Goal: Task Accomplishment & Management: Use online tool/utility

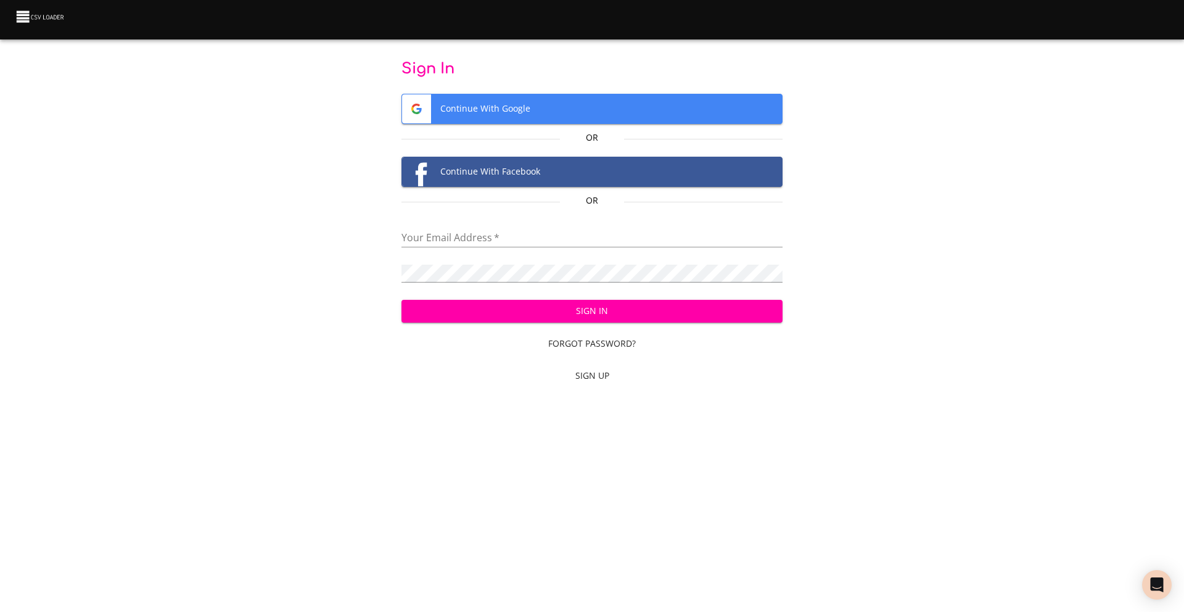
click at [520, 115] on span "Continue With Google" at bounding box center [592, 108] width 380 height 29
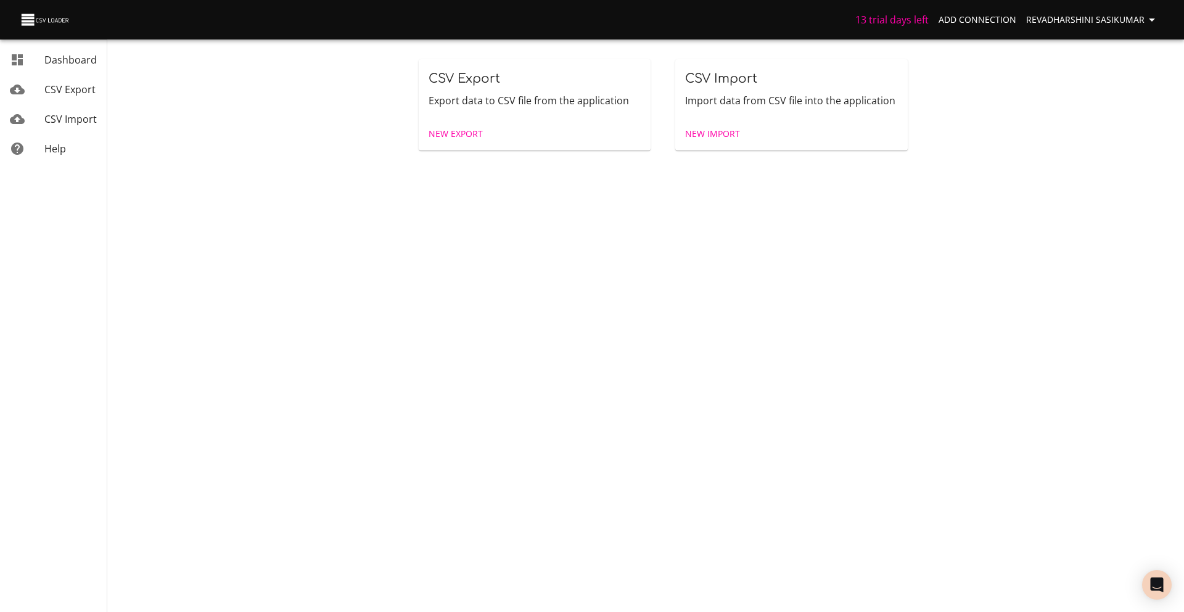
click at [693, 131] on span "New Import" at bounding box center [712, 133] width 55 height 15
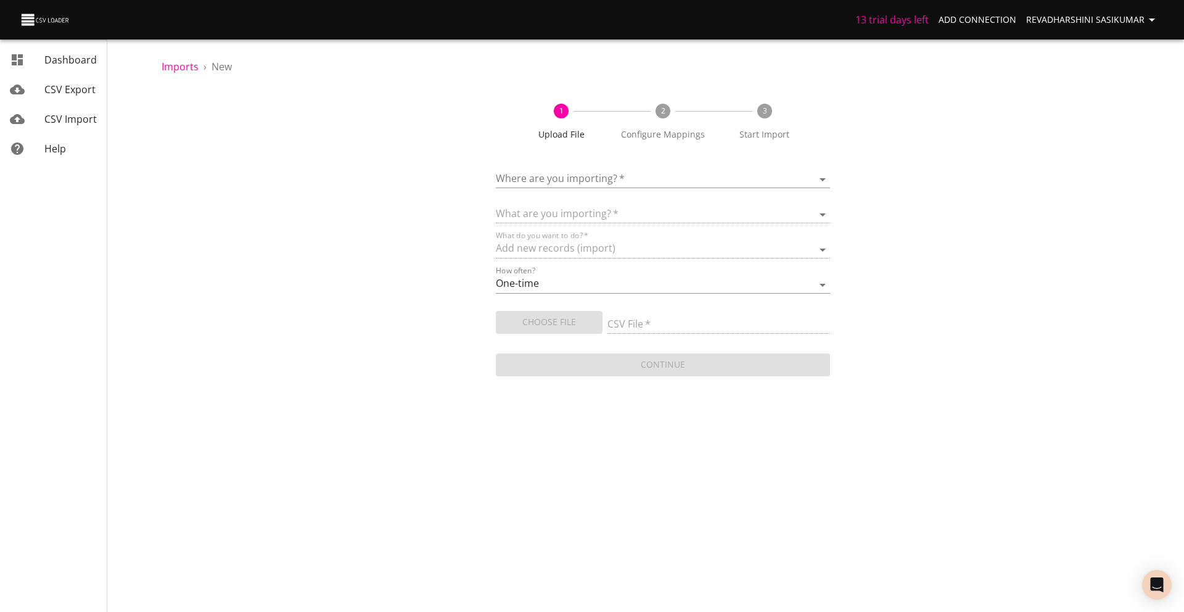
click at [630, 178] on body "13 trial days left Add Connection Revadharshini Sasikumar Dashboard CSV Export …" at bounding box center [592, 306] width 1184 height 612
click at [619, 180] on span "Add New Connection" at bounding box center [588, 180] width 97 height 14
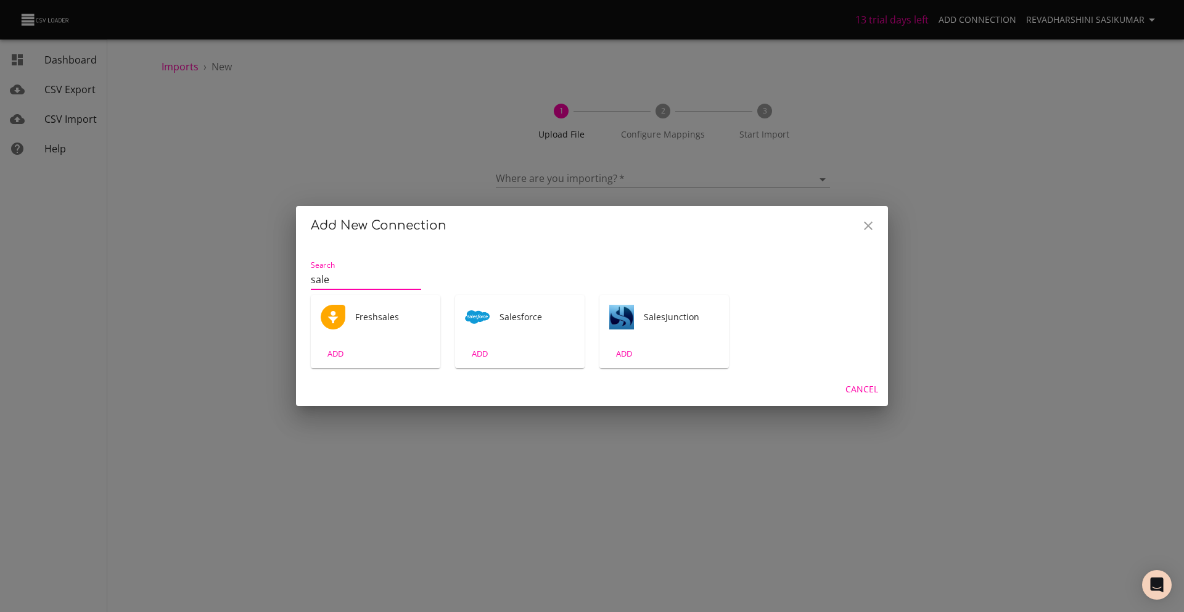
type input "sales"
click at [503, 322] on span "Salesforce" at bounding box center [537, 317] width 75 height 12
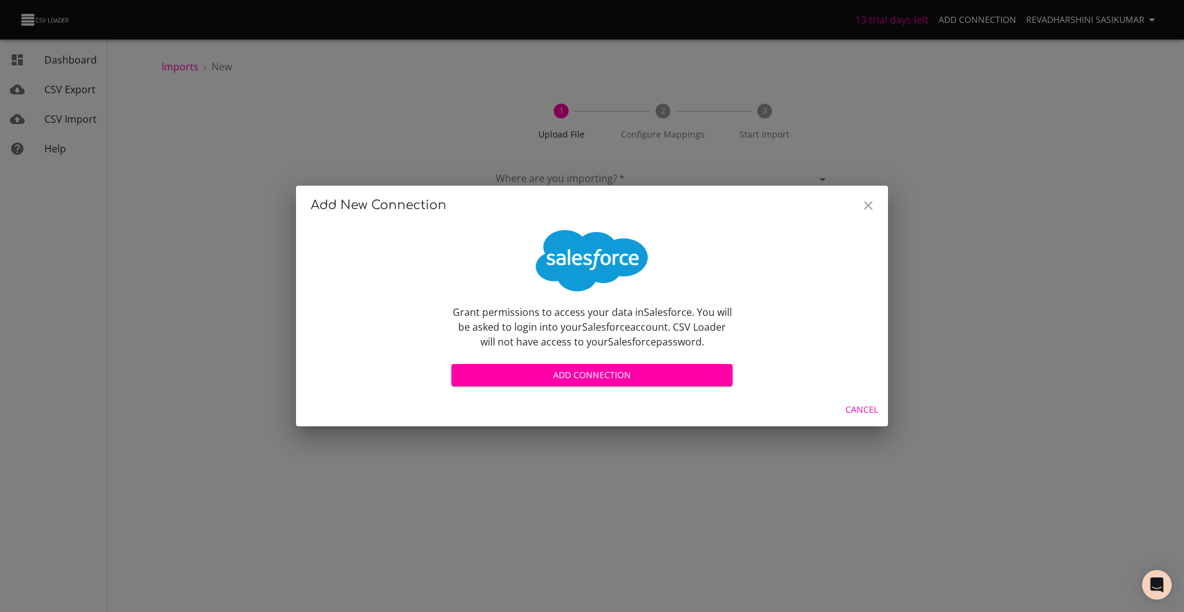
click at [579, 369] on span "Add Connection" at bounding box center [591, 375] width 261 height 15
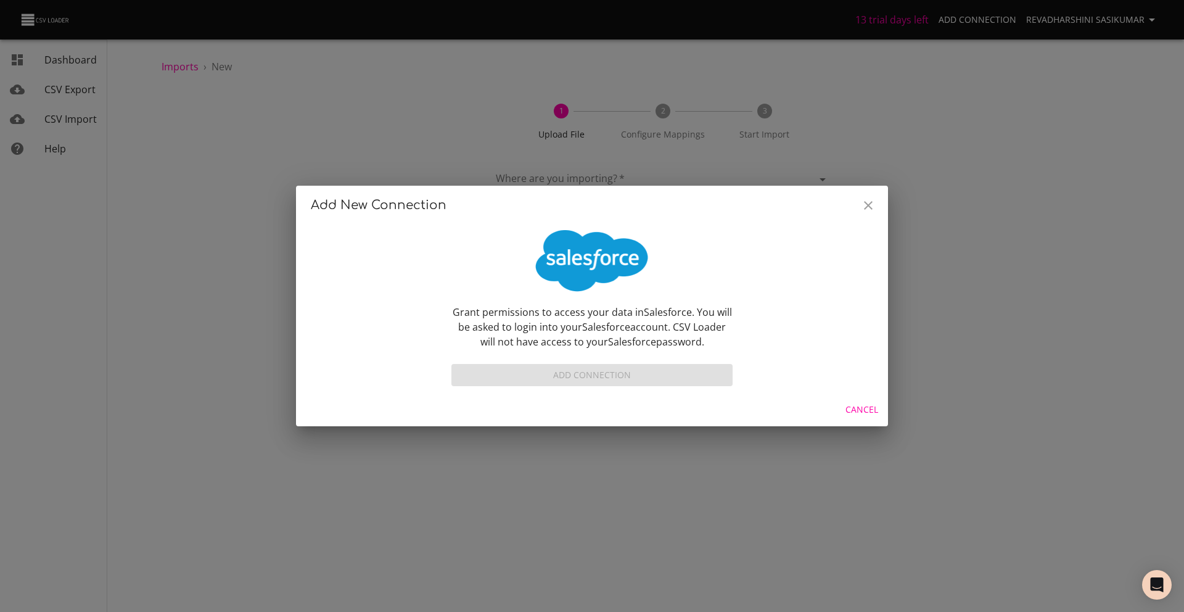
click at [854, 413] on span "Cancel" at bounding box center [861, 409] width 33 height 15
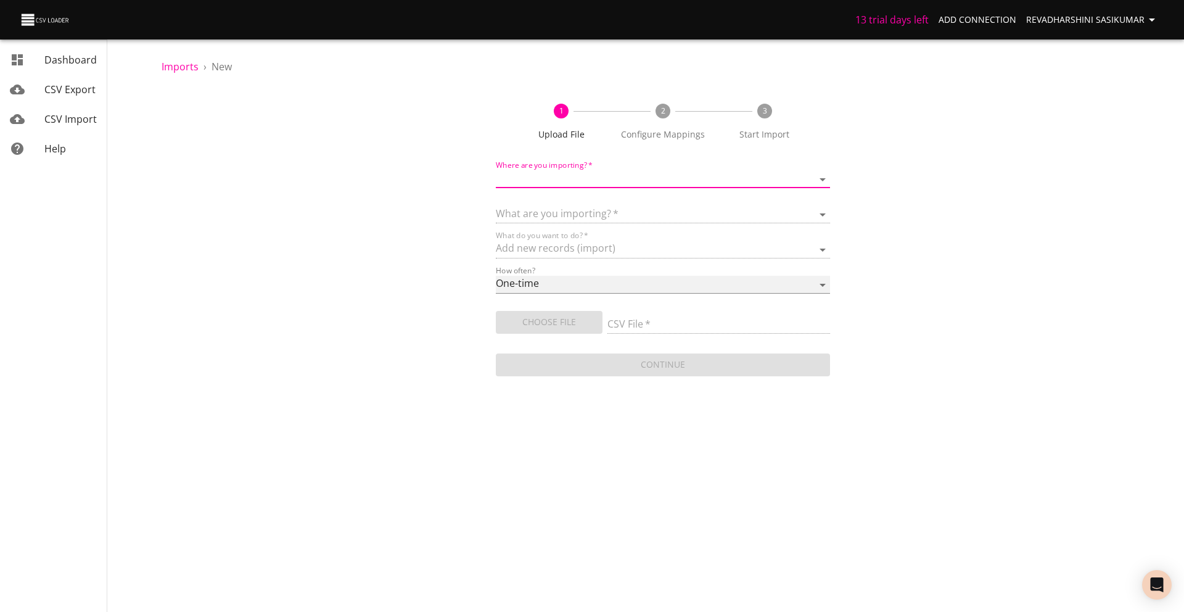
click at [822, 287] on select "One-time Auto import" at bounding box center [663, 285] width 334 height 18
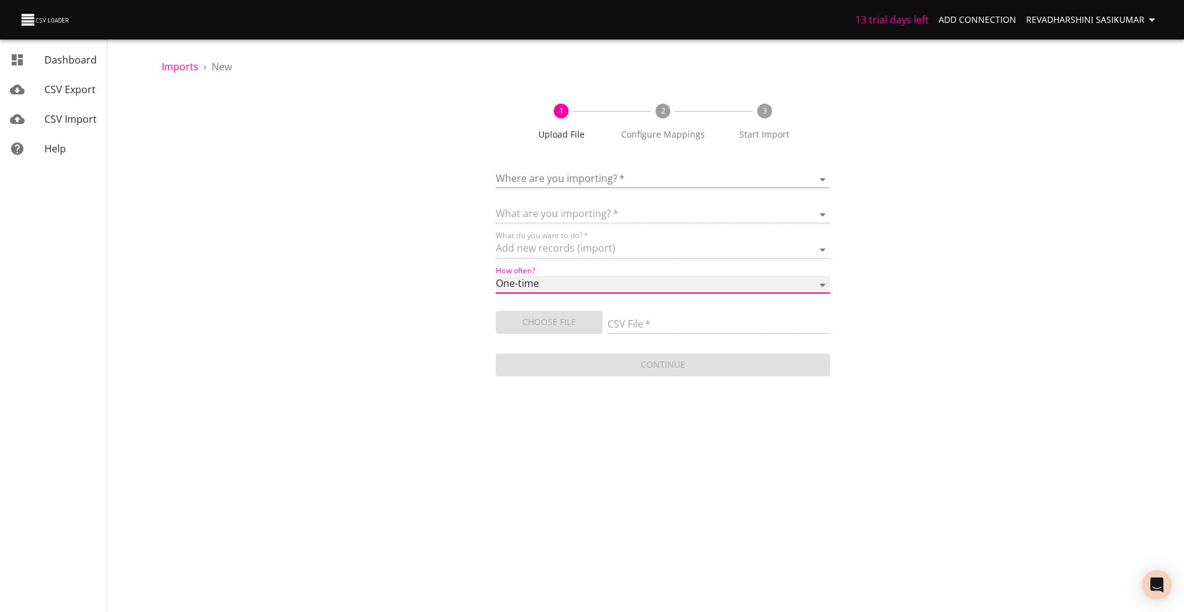
click at [496, 276] on select "One-time Auto import" at bounding box center [663, 285] width 334 height 18
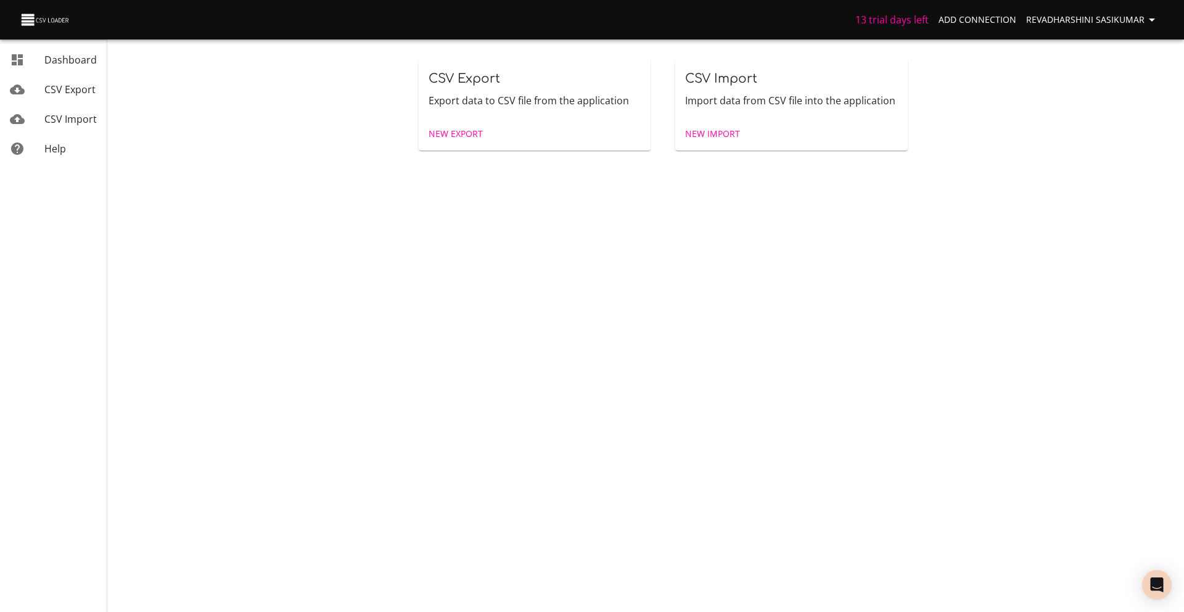
click at [696, 118] on div "New Import" at bounding box center [791, 134] width 232 height 33
click at [704, 124] on link "New Import" at bounding box center [712, 134] width 65 height 23
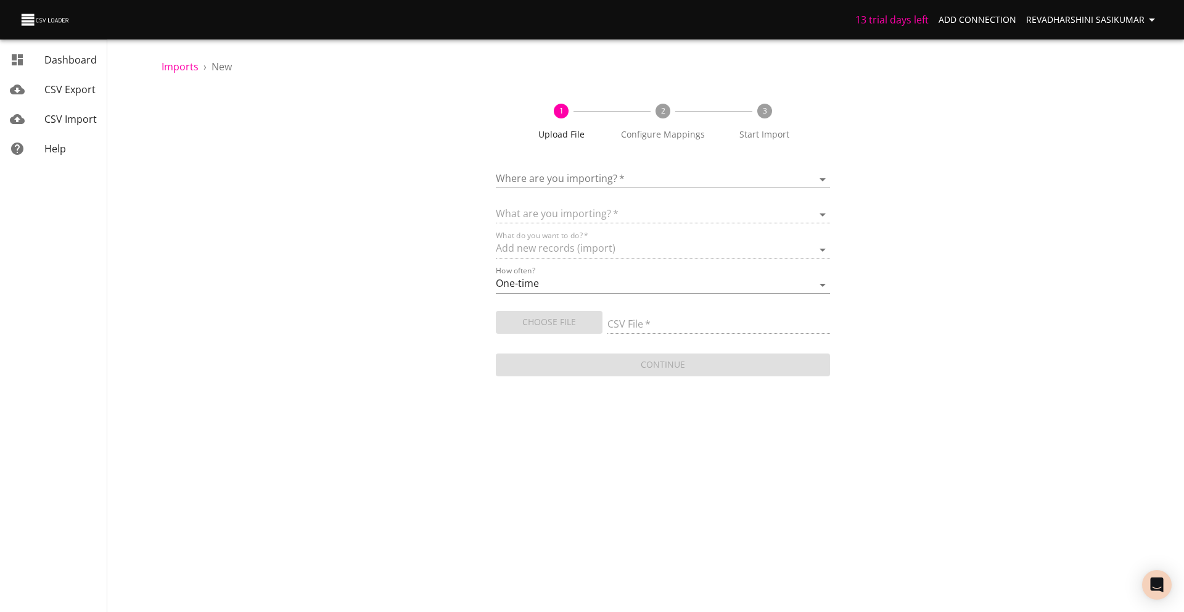
click at [562, 323] on div "Choose File" at bounding box center [552, 320] width 112 height 28
click at [606, 167] on div "Where are you importing?   * ​" at bounding box center [663, 174] width 334 height 28
click at [607, 179] on body "13 trial days left Add Connection Revadharshini Sasikumar Dashboard CSV Export …" at bounding box center [592, 306] width 1184 height 612
click at [607, 180] on span "Add New Connection" at bounding box center [588, 180] width 97 height 14
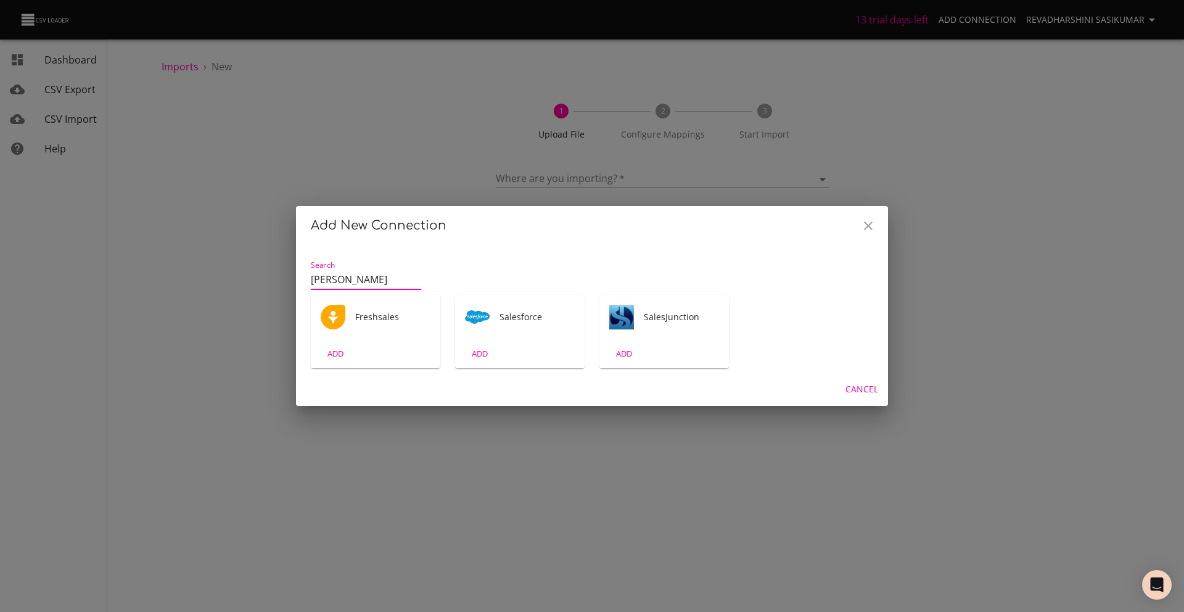
type input "[PERSON_NAME]"
click at [479, 349] on span "ADD" at bounding box center [479, 354] width 33 height 14
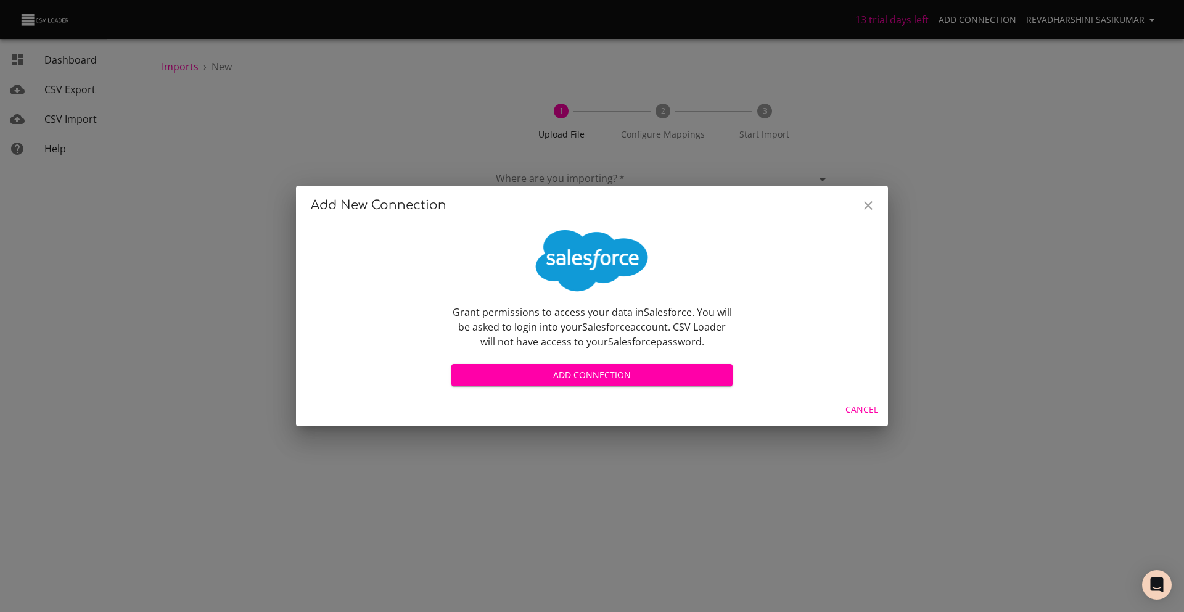
click at [584, 374] on span "Add Connection" at bounding box center [591, 375] width 261 height 15
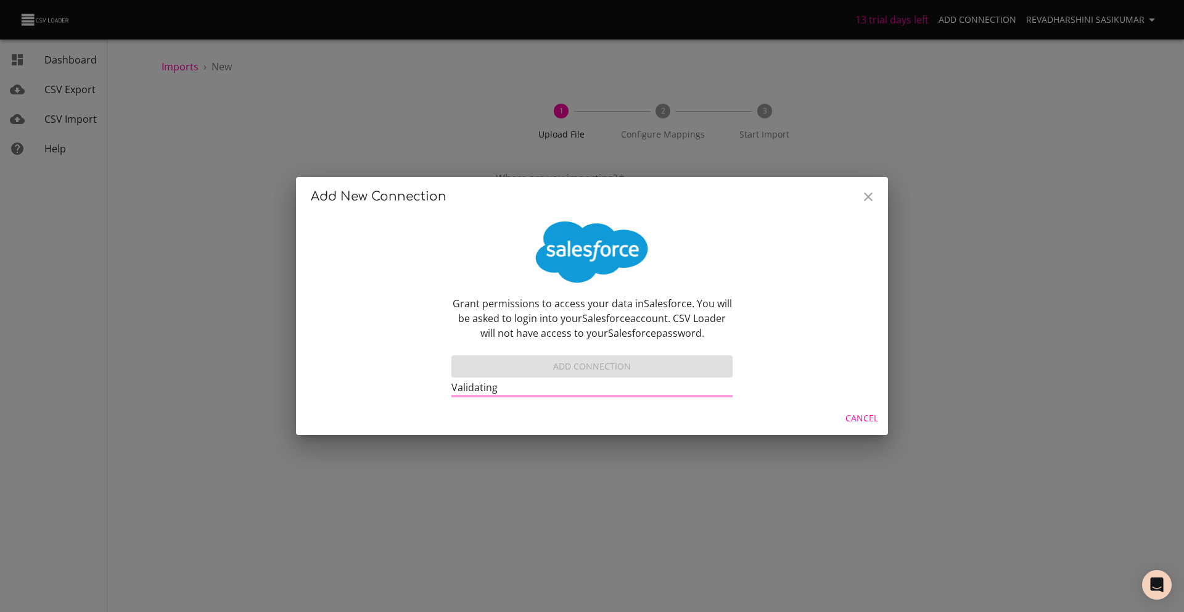
click at [937, 135] on div "Add New Connection Grant permissions to access your data in Salesforce . You wi…" at bounding box center [592, 306] width 1184 height 612
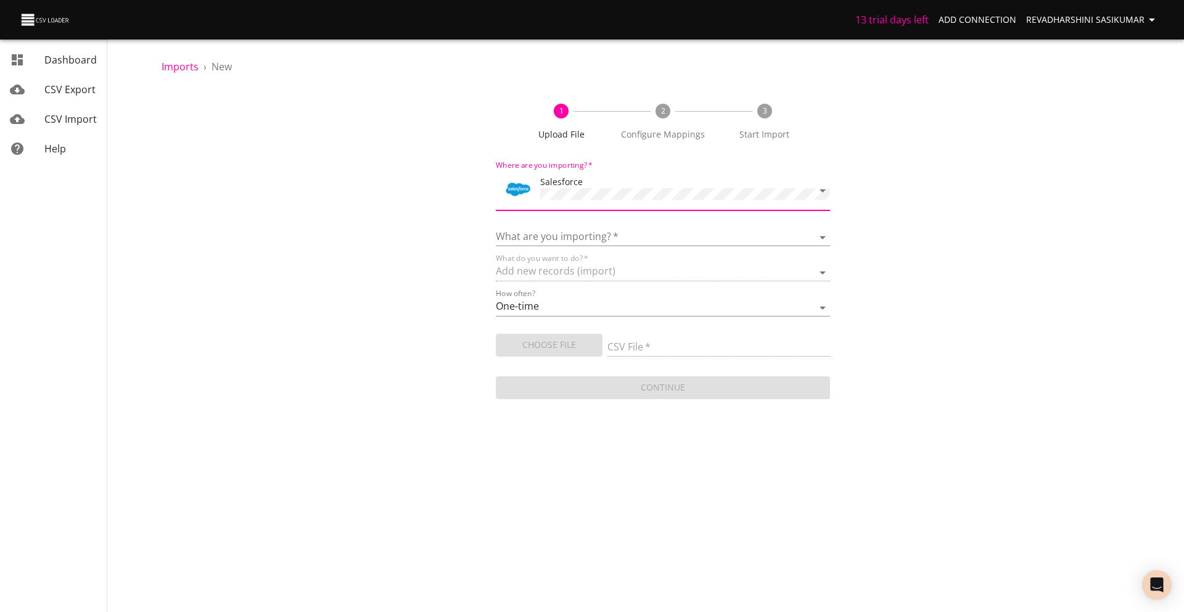
click at [763, 224] on div "What are you importing?   * Account Campaign Case Classic Note Contact Event Le…" at bounding box center [663, 232] width 334 height 28
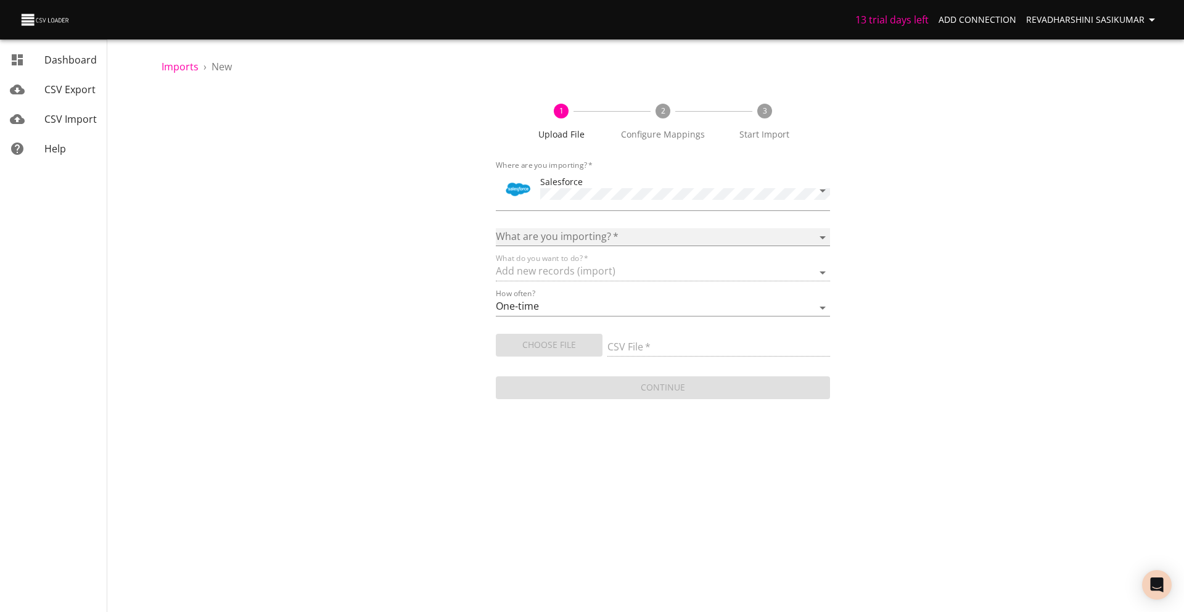
click at [823, 231] on select "Account Campaign Case Classic Note Contact Event Lead Opportunity Product Task" at bounding box center [663, 237] width 334 height 18
click at [578, 234] on select "Account Campaign Case Classic Note Contact Event Lead Opportunity Product Task" at bounding box center [663, 237] width 334 height 18
select select "Note"
click at [496, 228] on select "Account Campaign Case Classic Note Contact Event Lead Opportunity Product Task" at bounding box center [663, 237] width 334 height 18
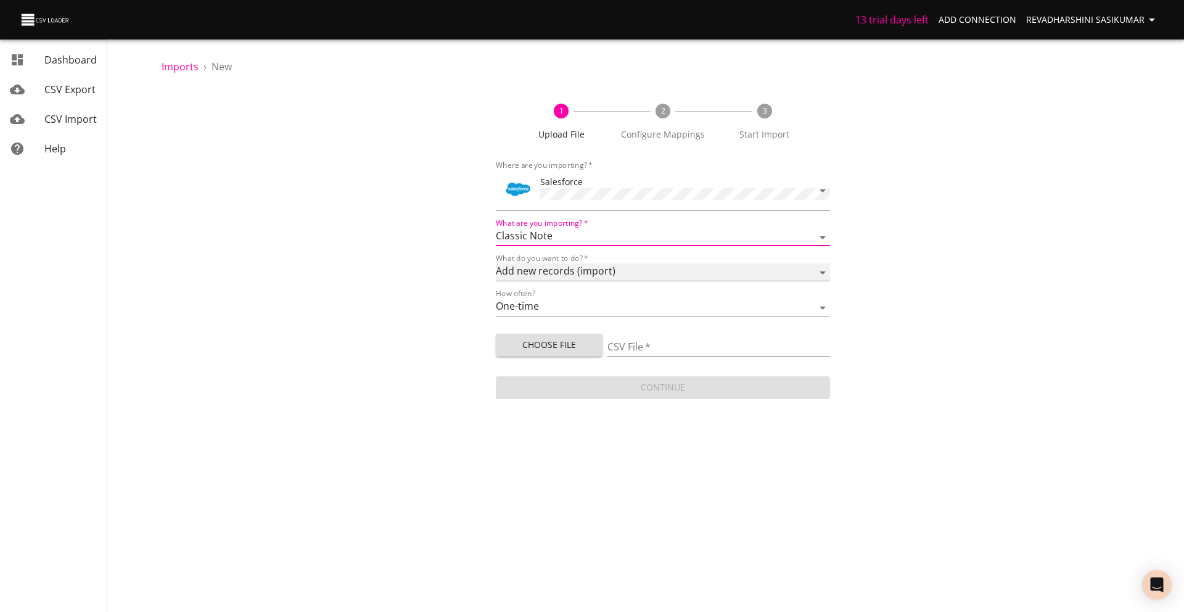
click at [585, 267] on select "Add new records (import) Update existing records (update) Add new and update ex…" at bounding box center [663, 272] width 334 height 18
click at [496, 263] on select "Add new records (import) Update existing records (update) Add new and update ex…" at bounding box center [663, 272] width 334 height 18
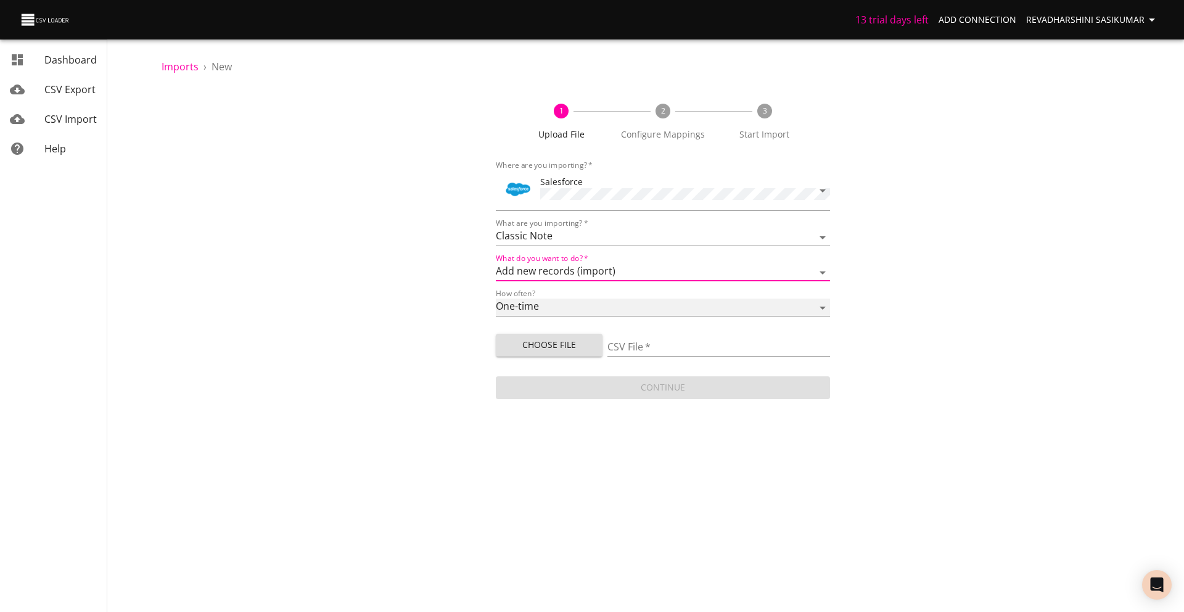
click at [561, 303] on select "One-time Auto import" at bounding box center [663, 307] width 334 height 18
click at [496, 298] on select "One-time Auto import" at bounding box center [663, 307] width 334 height 18
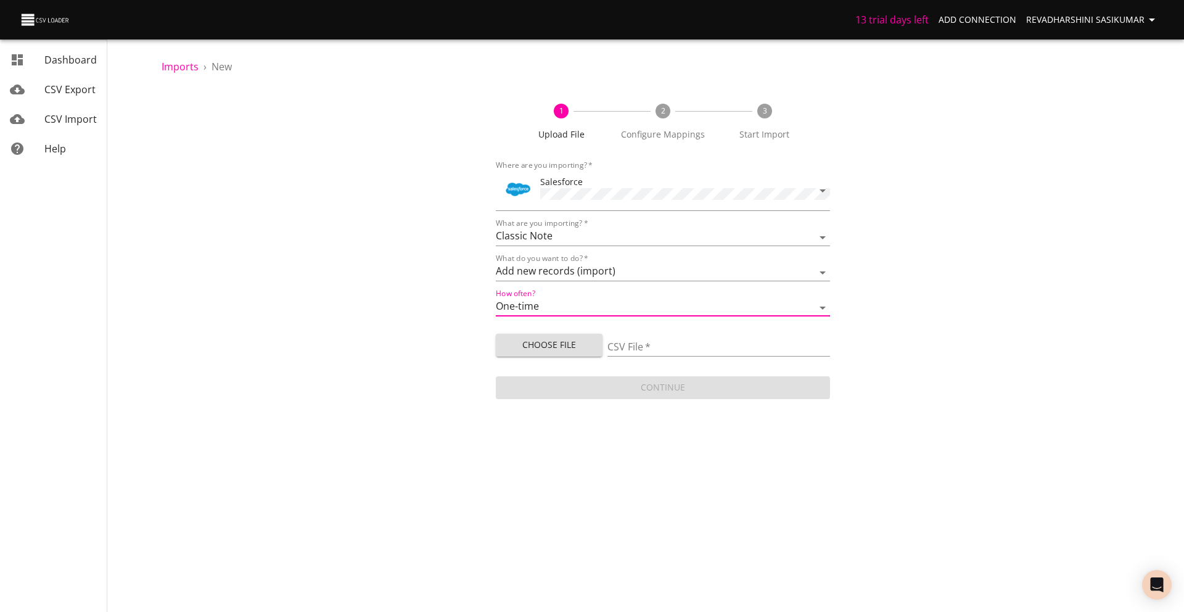
click at [612, 341] on input "CSV File   *" at bounding box center [718, 348] width 223 height 18
click at [578, 345] on span "Choose File" at bounding box center [549, 344] width 87 height 15
click at [591, 340] on span "Choose File" at bounding box center [549, 344] width 87 height 15
type input "Untitled spreadsheet - Sheet1.csv"
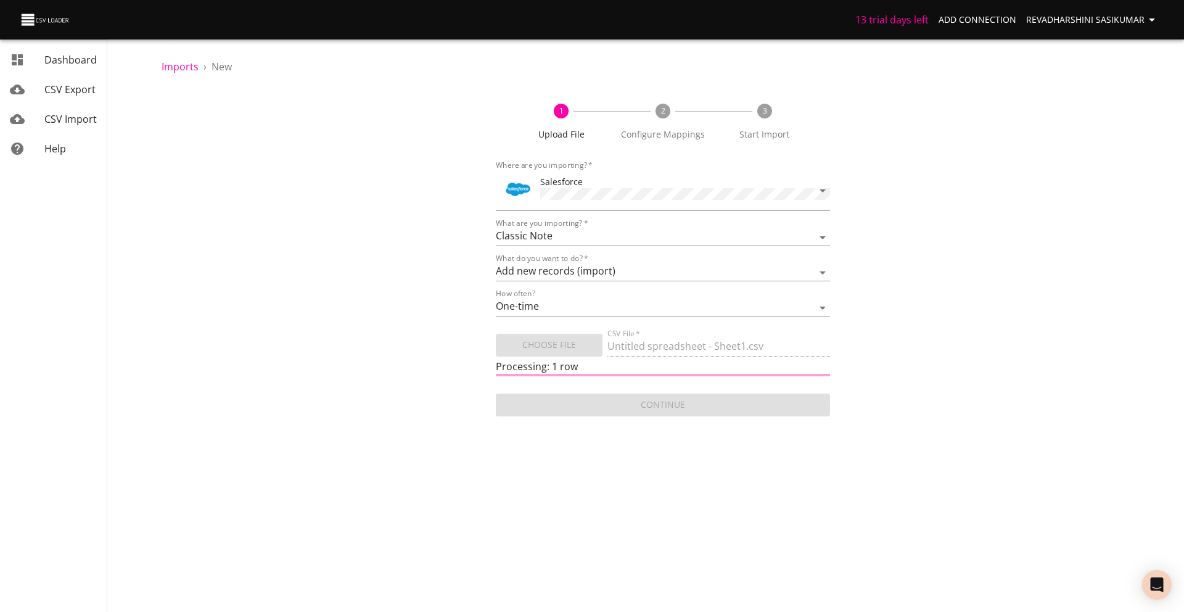
click at [781, 399] on div "Continue" at bounding box center [663, 400] width 334 height 33
click at [1150, 582] on icon "Open Intercom Messenger" at bounding box center [1157, 585] width 14 height 16
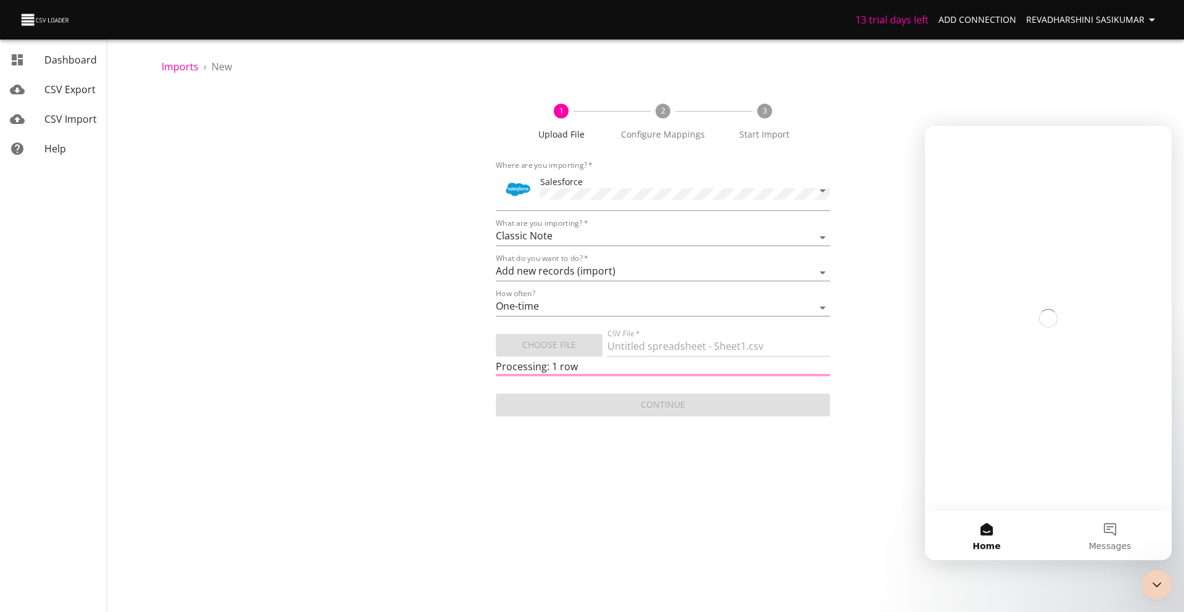
click at [754, 488] on body "13 trial days left Add Connection Revadharshini Sasikumar Dashboard CSV Export …" at bounding box center [592, 306] width 1184 height 612
click at [582, 409] on div "Continue" at bounding box center [663, 400] width 334 height 33
click at [882, 523] on body "13 trial days left Add Connection Revadharshini Sasikumar Dashboard CSV Export …" at bounding box center [592, 306] width 1184 height 612
click at [1146, 575] on div "Close Intercom Messenger" at bounding box center [1155, 583] width 30 height 30
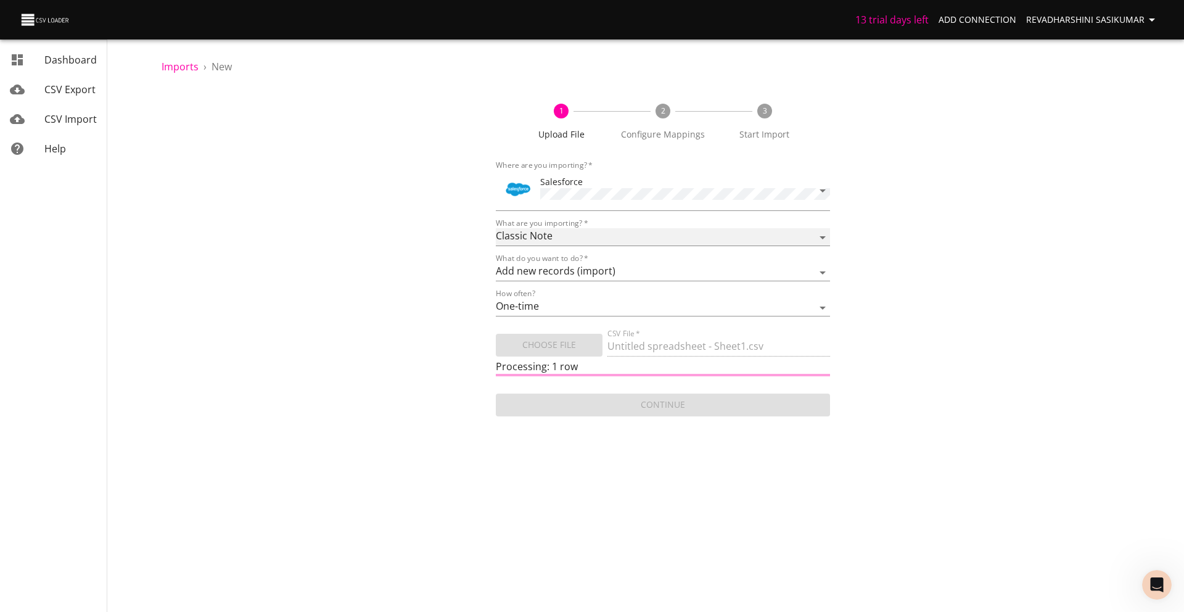
click at [808, 236] on select "Account Campaign Case Classic Note Contact Event Lead Opportunity Product Task" at bounding box center [663, 237] width 334 height 18
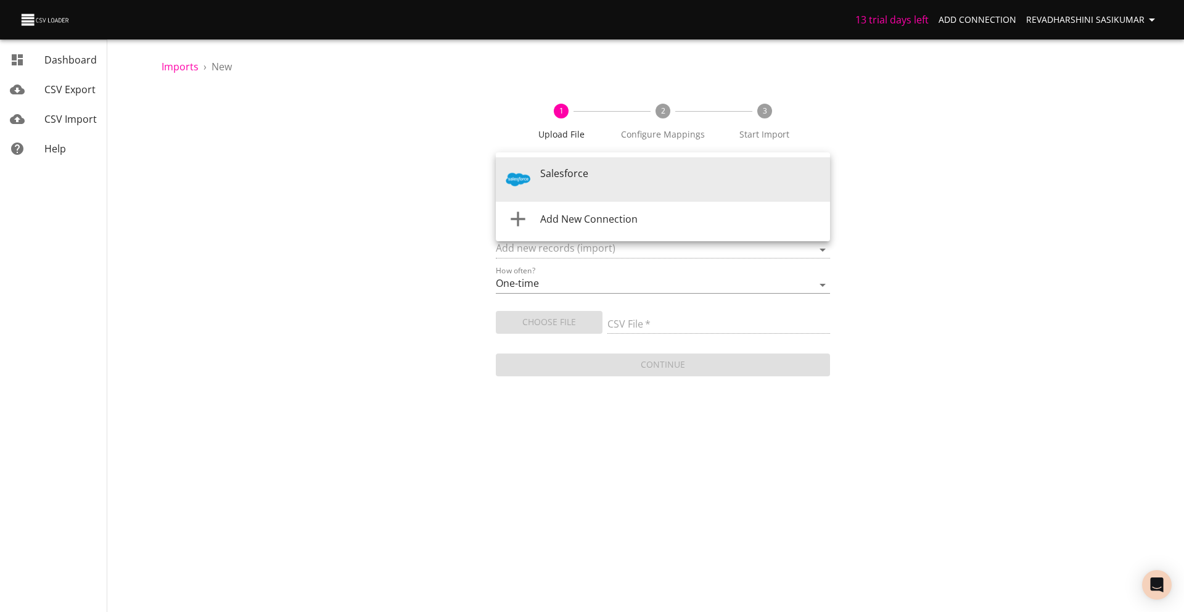
click at [564, 170] on body "13 trial days left Add Connection Revadharshini Sasikumar Dashboard CSV Export …" at bounding box center [592, 306] width 1184 height 612
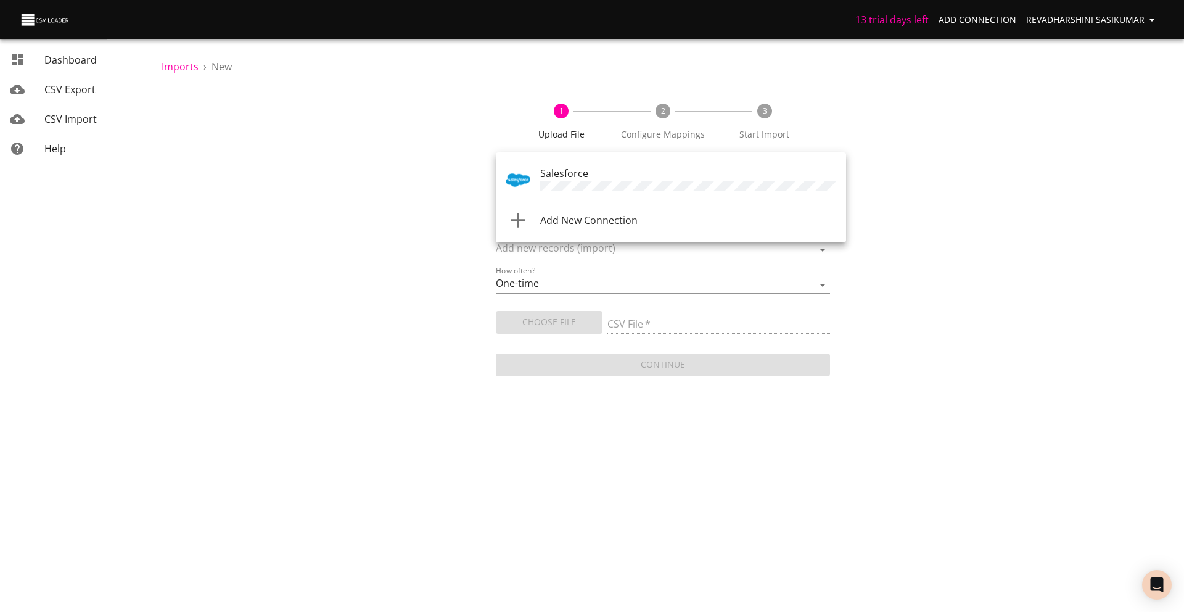
click at [590, 177] on div "Salesforce" at bounding box center [688, 180] width 296 height 28
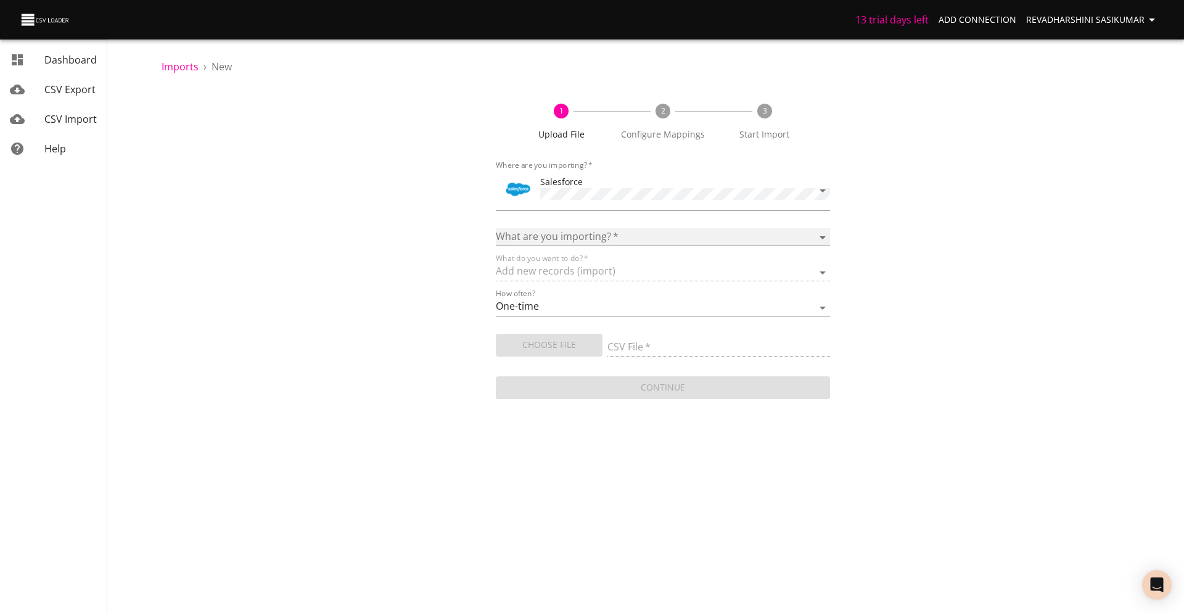
click at [594, 238] on select "Account Campaign Case Classic Note Contact Event Lead Opportunity Product Task" at bounding box center [663, 237] width 334 height 18
select select "Note"
click at [496, 228] on select "Account Campaign Case Classic Note Contact Event Lead Opportunity Product Task" at bounding box center [663, 237] width 334 height 18
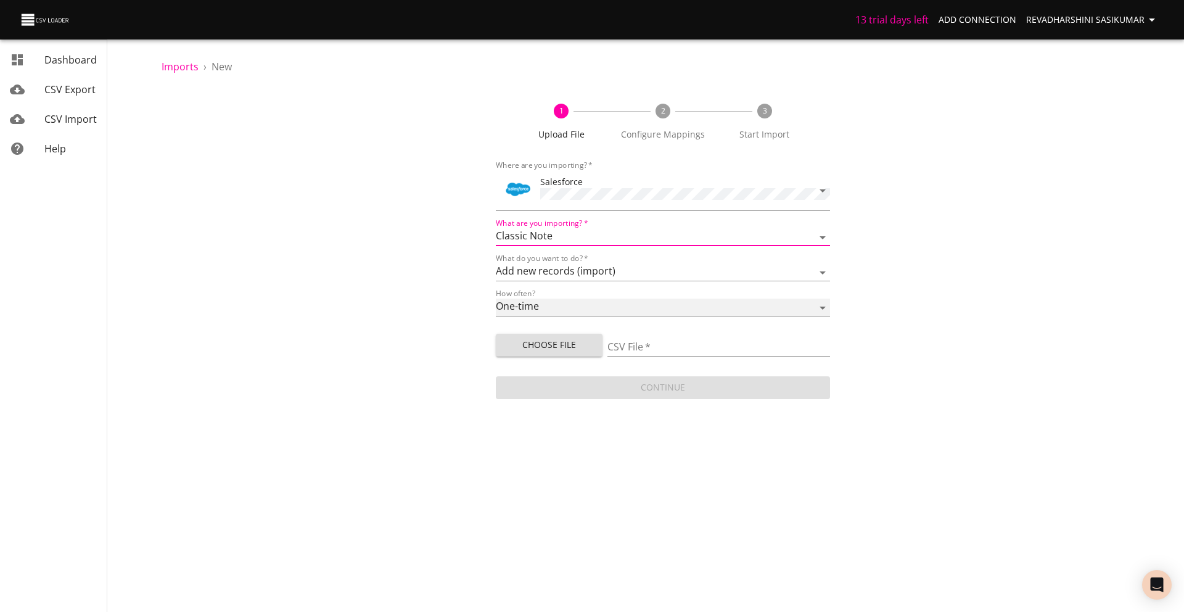
click at [577, 298] on select "One-time Auto import" at bounding box center [663, 307] width 334 height 18
select select "autoimport"
click at [496, 298] on select "One-time Auto import" at bounding box center [663, 307] width 334 height 18
click at [564, 305] on select "One-time Auto import" at bounding box center [663, 307] width 334 height 18
select select
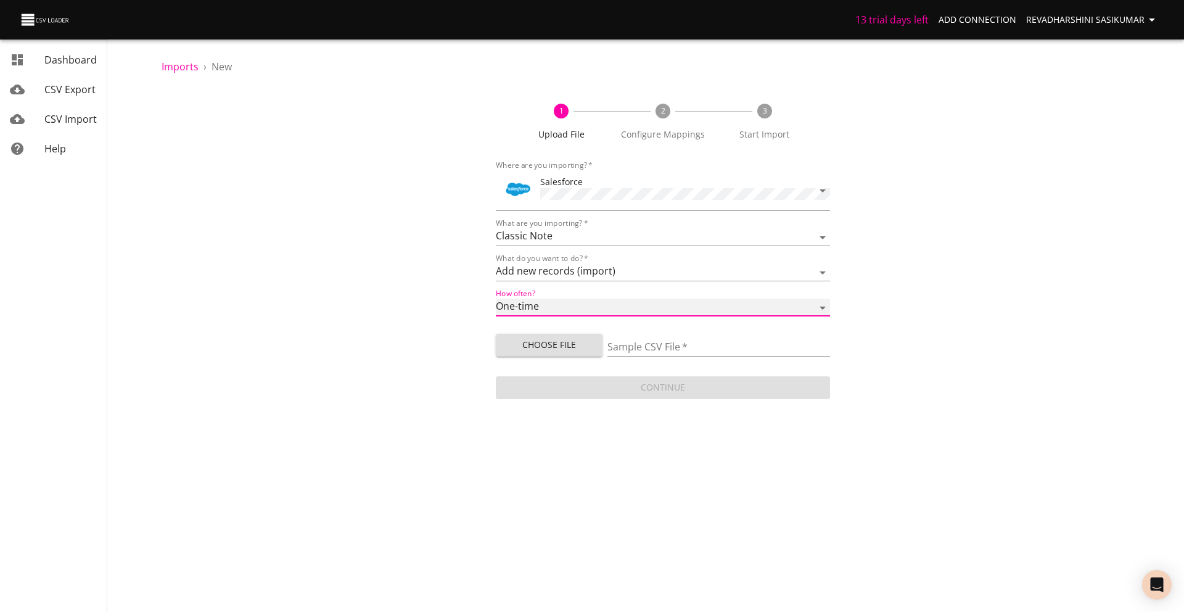
click at [496, 298] on select "One-time Auto import" at bounding box center [663, 307] width 334 height 18
click at [566, 340] on span "Choose File" at bounding box center [549, 344] width 87 height 15
type input "Untitled spreadsheet - Sheet1.csv"
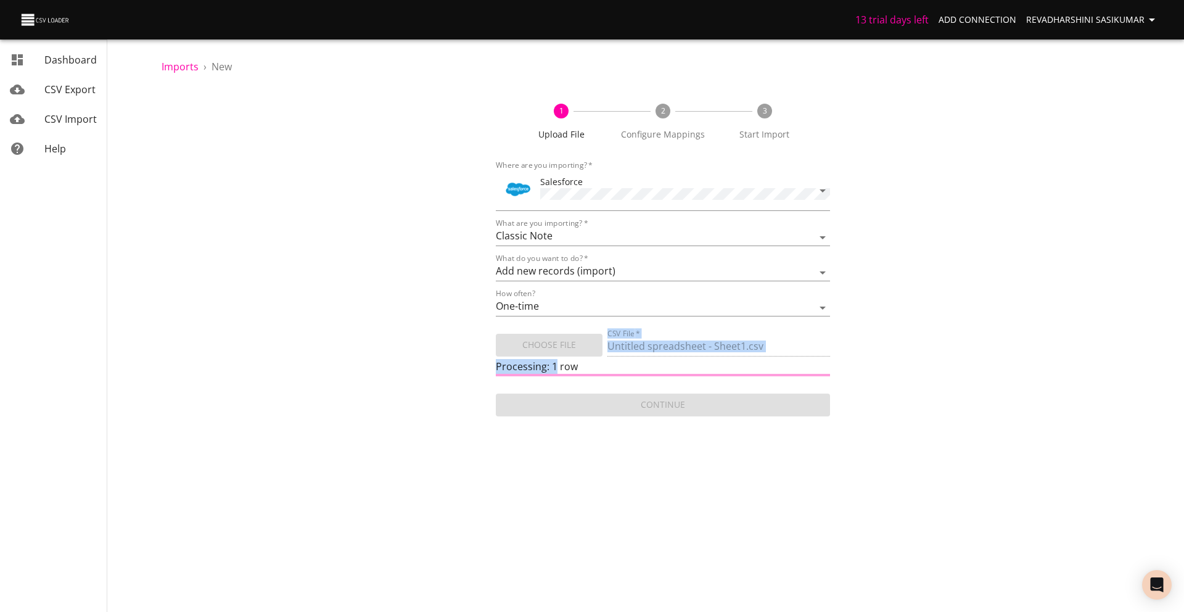
drag, startPoint x: 492, startPoint y: 362, endPoint x: 622, endPoint y: 361, distance: 130.7
click at [620, 362] on div "1 Upload File 2 Configure Mappings 3 Start Import Where are you importing?   * …" at bounding box center [663, 254] width 1003 height 330
click at [622, 361] on div "Processing: 1 row" at bounding box center [663, 366] width 334 height 15
drag, startPoint x: 622, startPoint y: 361, endPoint x: 459, endPoint y: 366, distance: 162.9
click at [463, 366] on div "1 Upload File 2 Configure Mappings 3 Start Import Where are you importing?   * …" at bounding box center [663, 254] width 1003 height 330
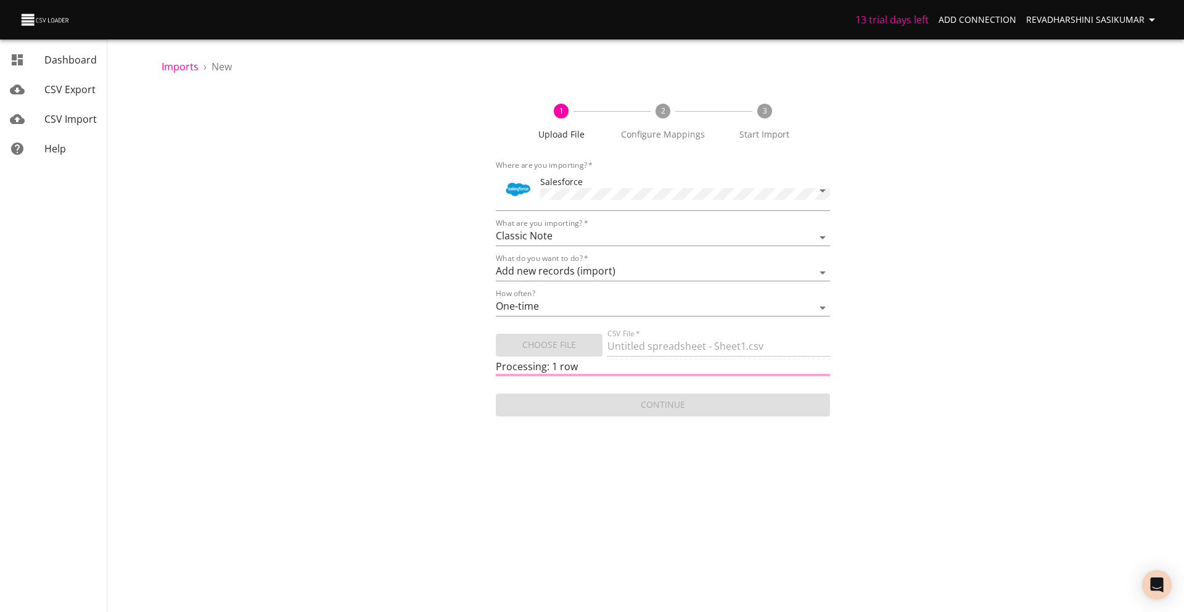
click at [459, 366] on div "1 Upload File 2 Configure Mappings 3 Start Import Where are you importing?   * …" at bounding box center [663, 254] width 1003 height 330
drag, startPoint x: 593, startPoint y: 366, endPoint x: 404, endPoint y: 366, distance: 188.7
click at [408, 366] on div "1 Upload File 2 Configure Mappings 3 Start Import Where are you importing?   * …" at bounding box center [663, 254] width 1003 height 330
click at [483, 368] on div "1 Upload File 2 Configure Mappings 3 Start Import Where are you importing?   * …" at bounding box center [663, 254] width 1003 height 330
drag, startPoint x: 483, startPoint y: 368, endPoint x: 619, endPoint y: 354, distance: 136.4
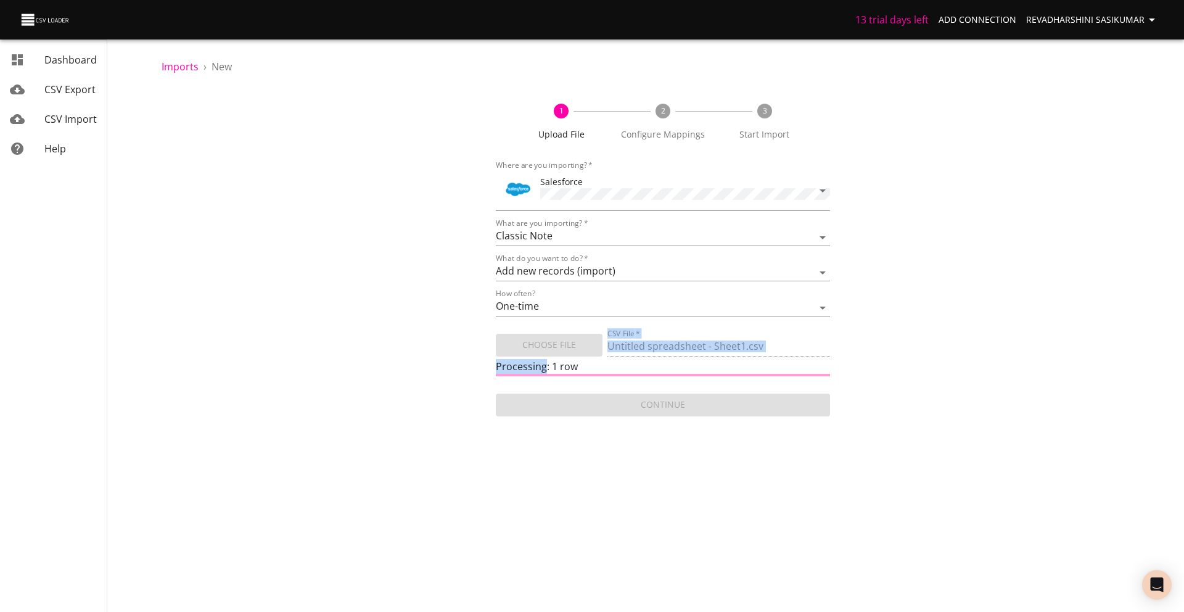
click at [617, 354] on div "1 Upload File 2 Configure Mappings 3 Start Import Where are you importing?   * …" at bounding box center [663, 254] width 1003 height 330
drag, startPoint x: 619, startPoint y: 354, endPoint x: 194, endPoint y: 507, distance: 451.6
click at [194, 507] on body "13 trial days left Add Connection Revadharshini Sasikumar Dashboard CSV Export …" at bounding box center [592, 306] width 1184 height 612
